Goal: Task Accomplishment & Management: Use online tool/utility

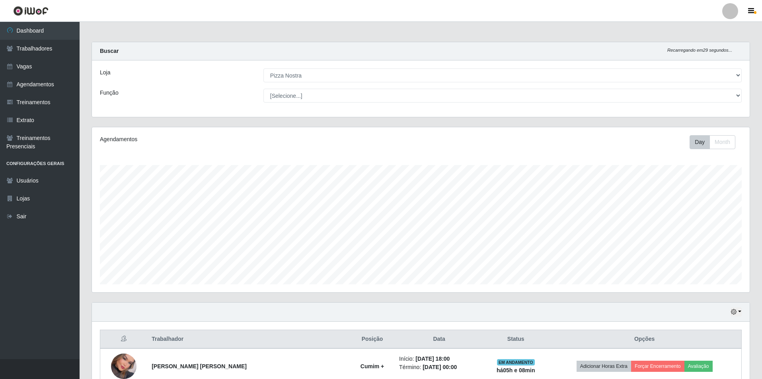
select select "337"
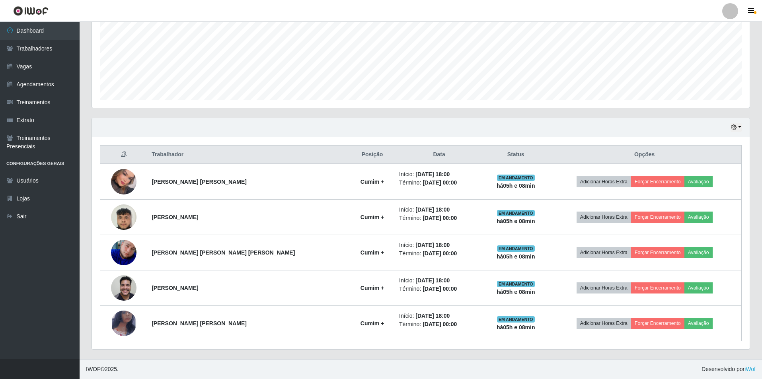
scroll to position [165, 658]
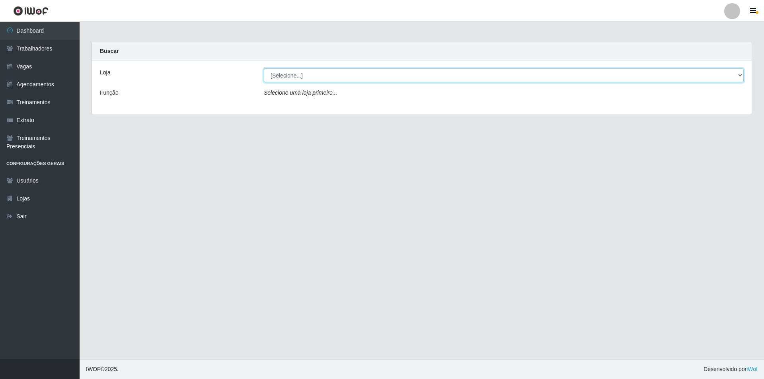
click at [340, 78] on select "[Selecione...] Pizza Nostra" at bounding box center [504, 75] width 480 height 14
click at [264, 68] on select "[Selecione...] Pizza Nostra" at bounding box center [504, 75] width 480 height 14
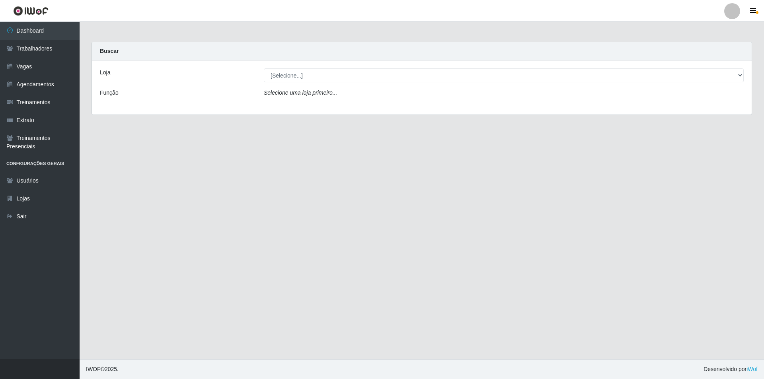
click at [336, 67] on div "Loja [Selecione...] Pizza Nostra Função Selecione uma loja primeiro..." at bounding box center [422, 87] width 660 height 54
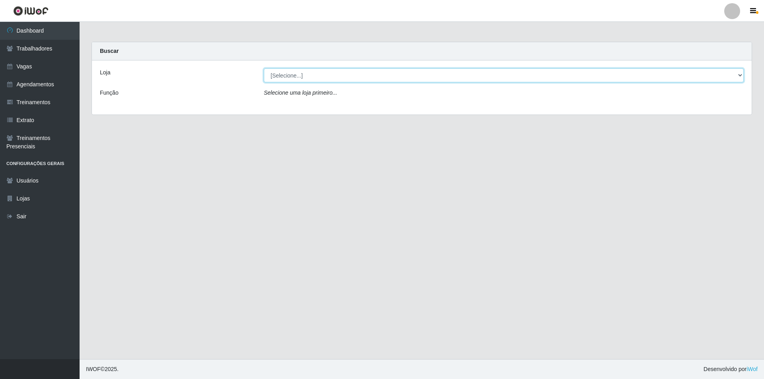
click at [331, 78] on select "[Selecione...] Pizza Nostra" at bounding box center [504, 75] width 480 height 14
select select "337"
click at [264, 68] on select "[Selecione...] Pizza Nostra" at bounding box center [504, 75] width 480 height 14
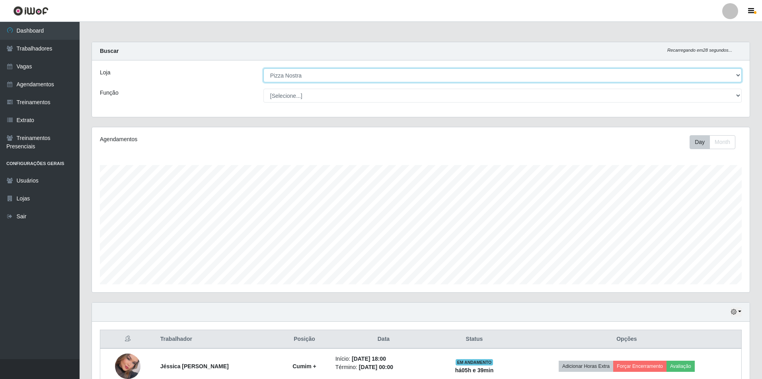
scroll to position [165, 658]
